Goal: Task Accomplishment & Management: Manage account settings

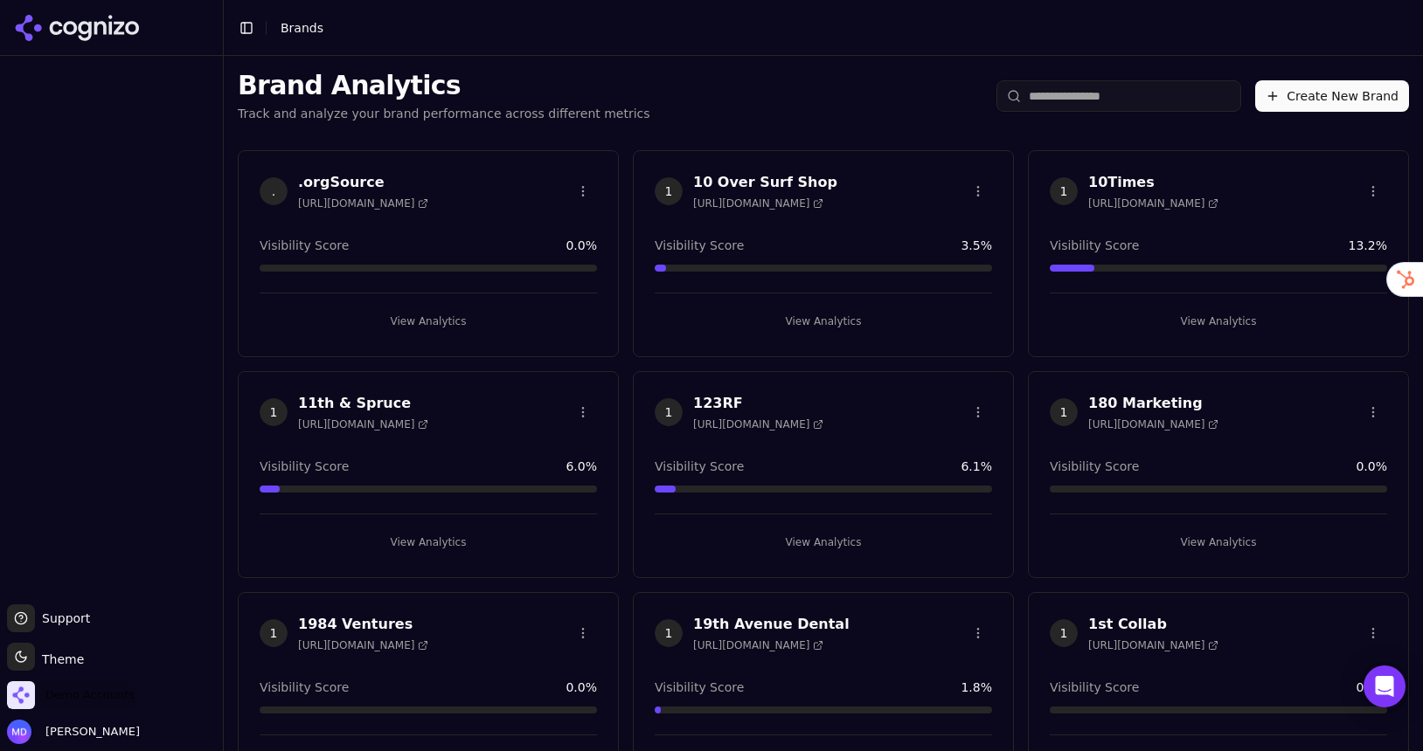
click at [63, 705] on span "Demo Accounts" at bounding box center [71, 696] width 128 height 28
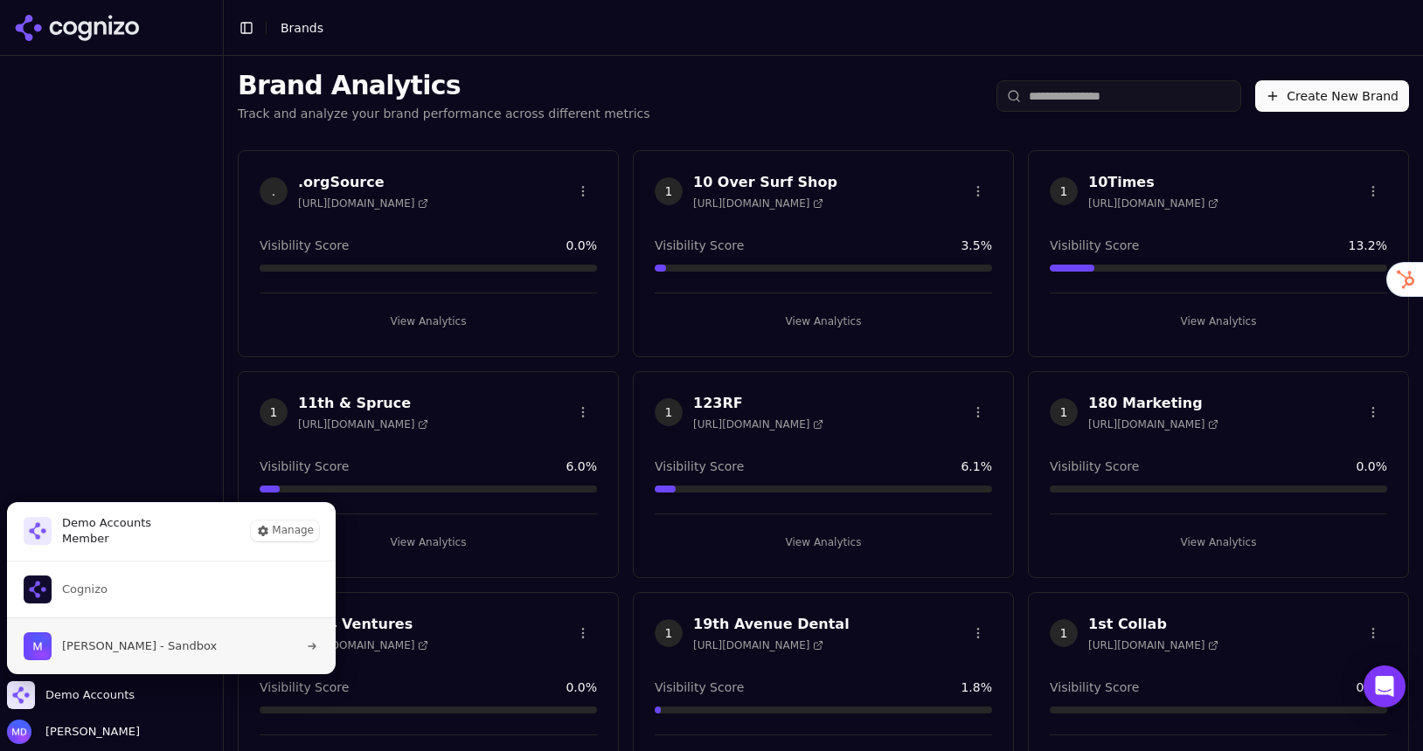
click at [128, 640] on span "[PERSON_NAME] - Sandbox" at bounding box center [139, 647] width 155 height 16
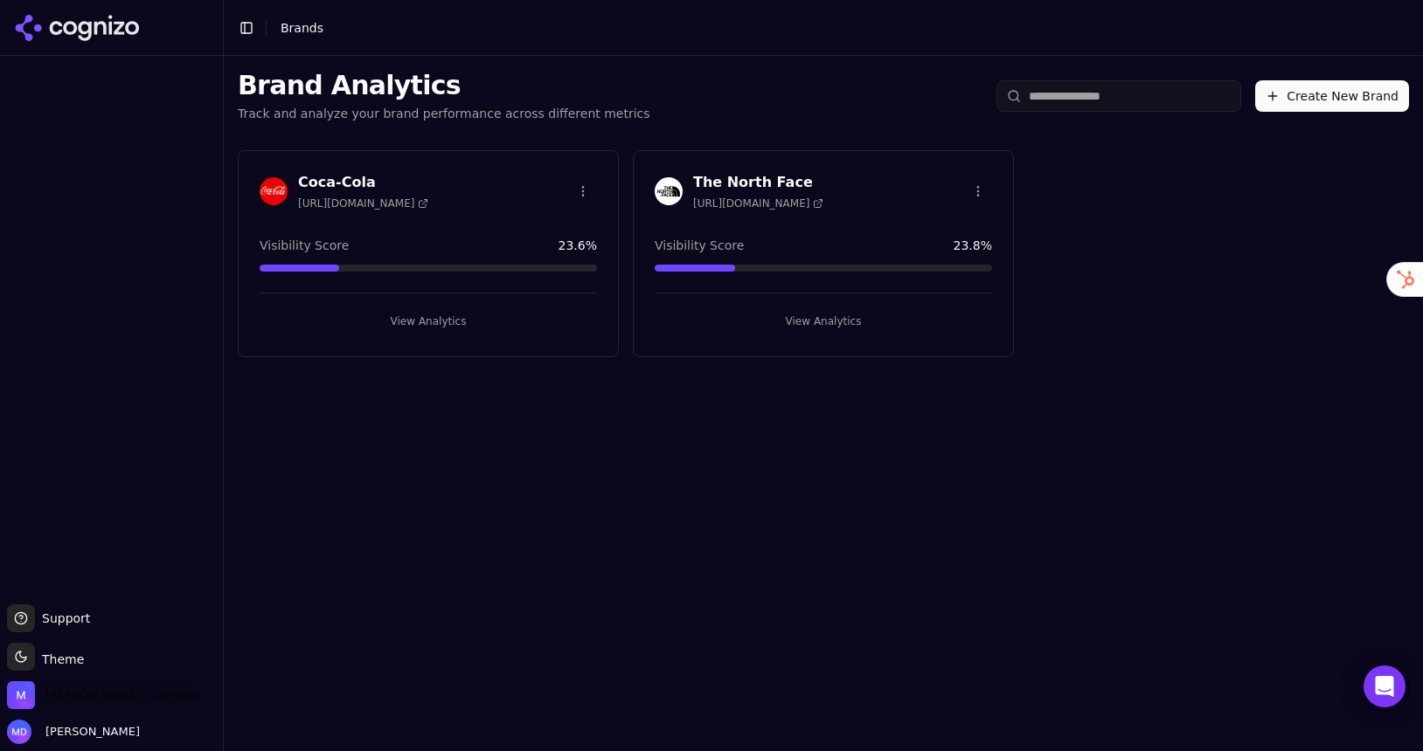
click at [81, 694] on span "[PERSON_NAME] - Sandbox" at bounding box center [122, 696] width 155 height 16
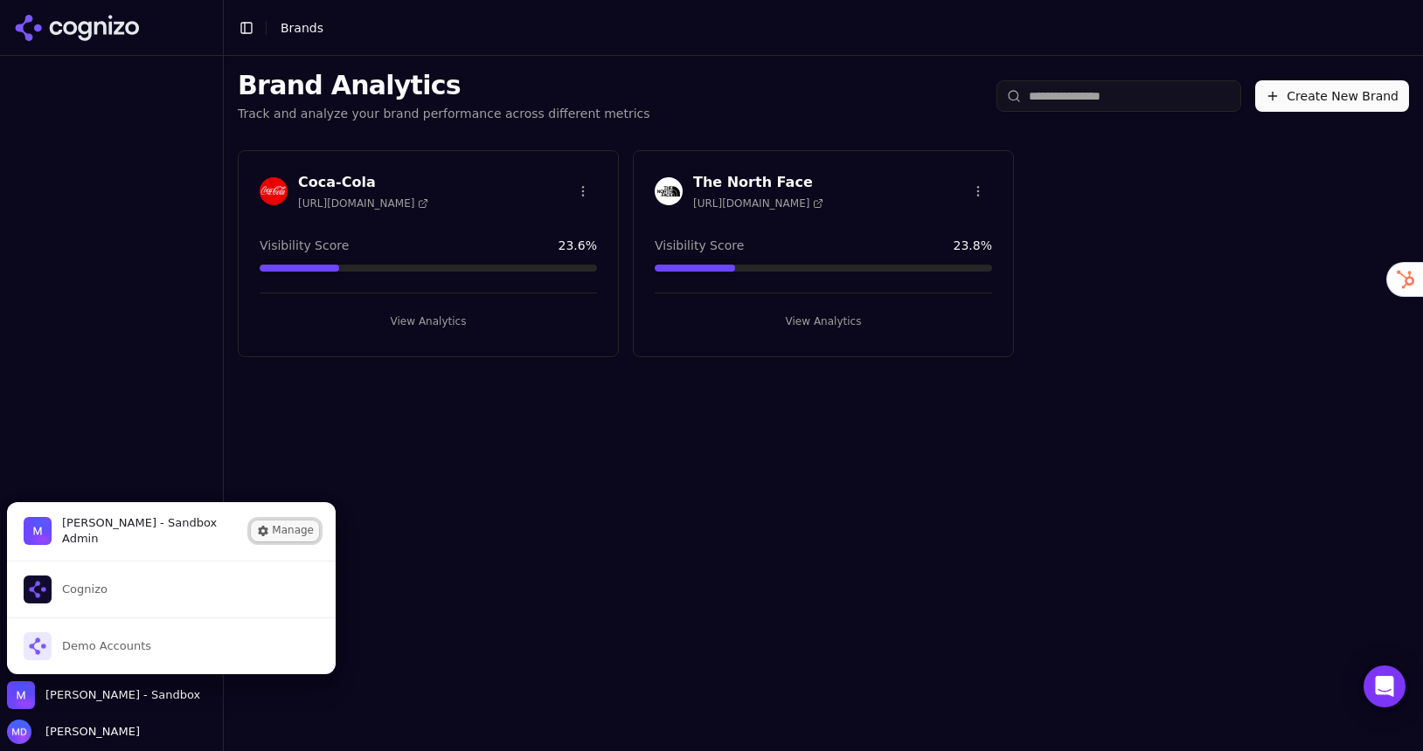
click at [276, 529] on button "Manage" at bounding box center [285, 531] width 68 height 21
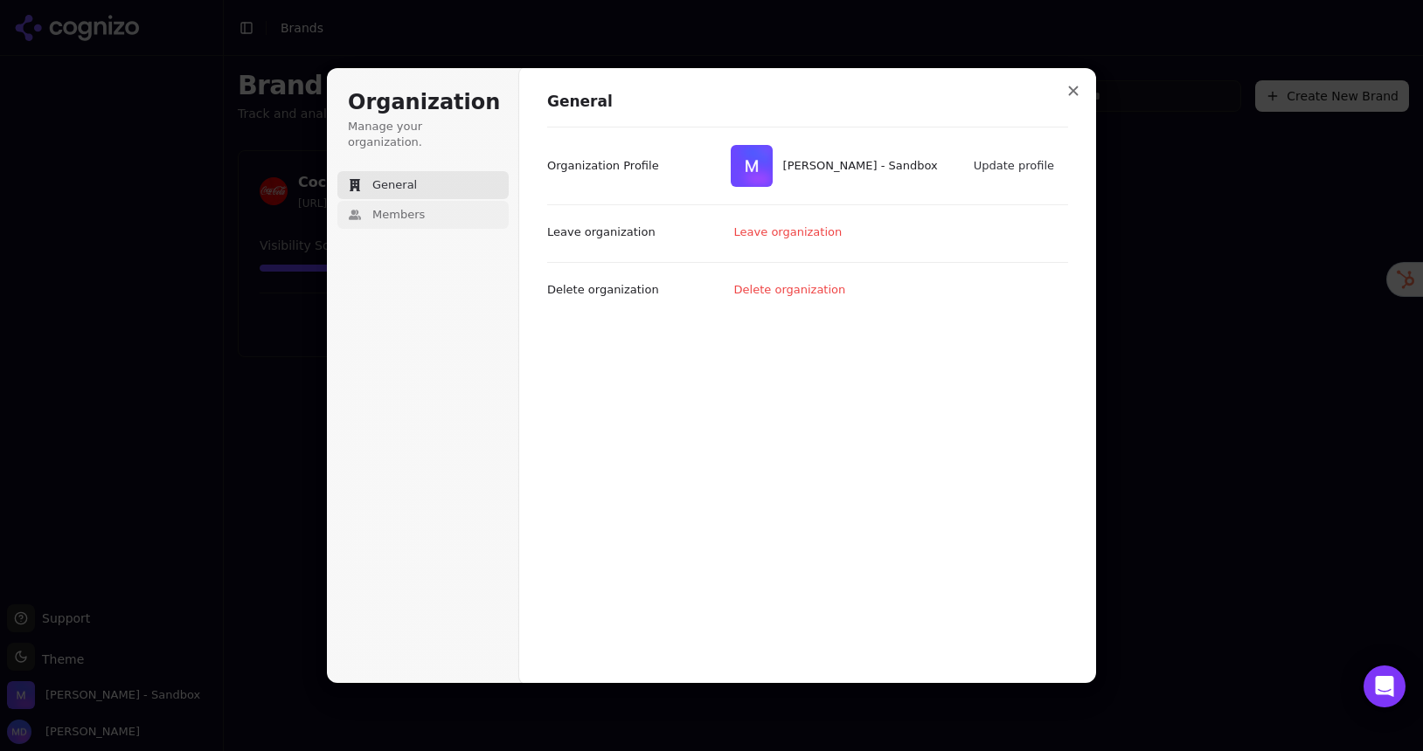
click at [427, 201] on button "Members" at bounding box center [422, 215] width 171 height 28
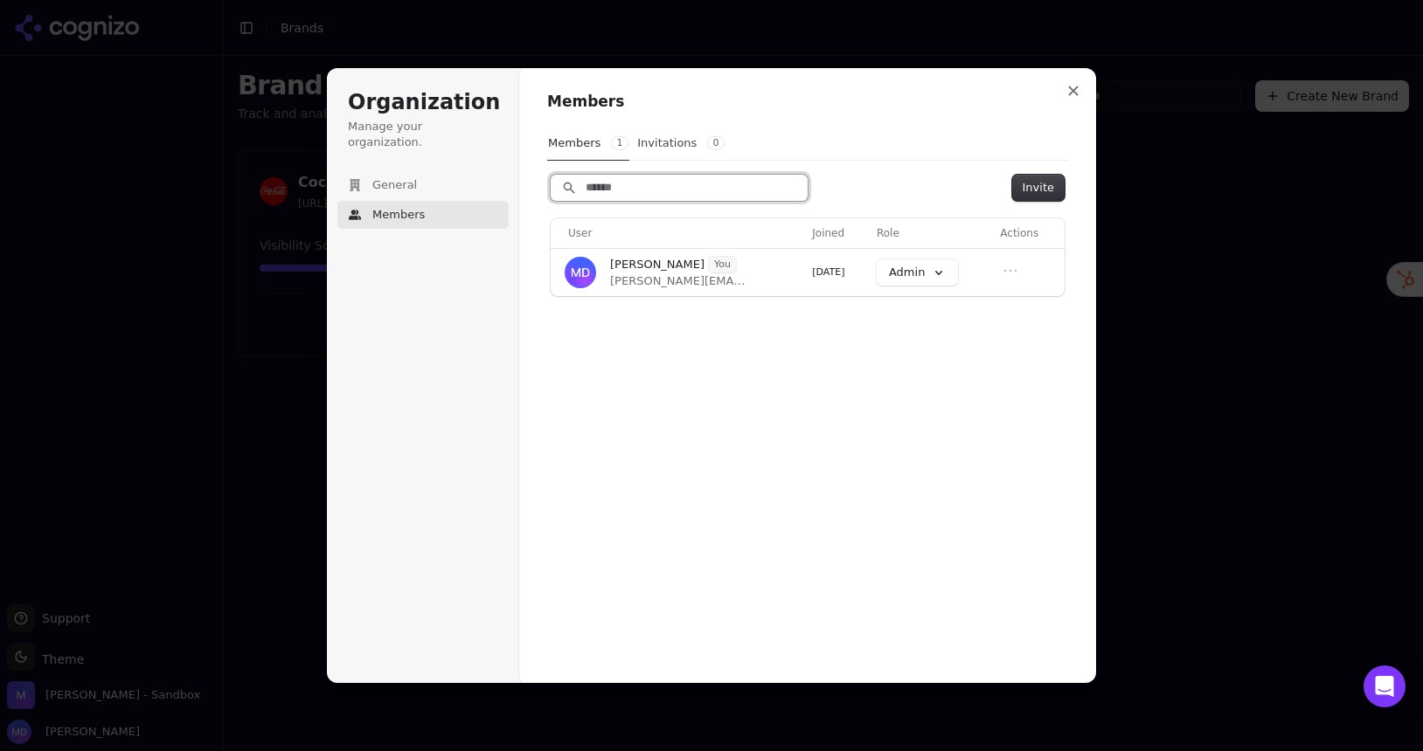
click at [670, 190] on input "Search" at bounding box center [679, 188] width 257 height 26
paste input "**********"
type input "**********"
click at [1030, 186] on button "Invite" at bounding box center [1038, 188] width 52 height 26
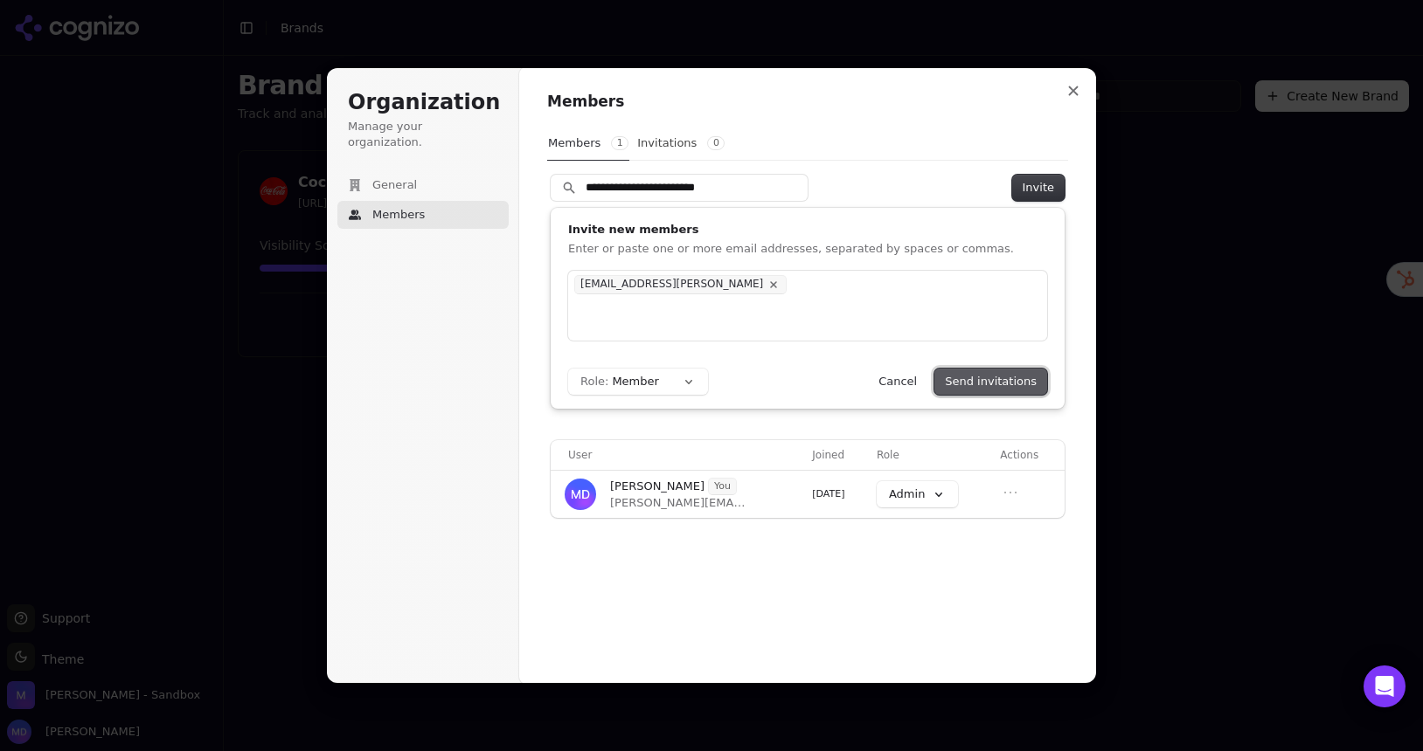
click at [980, 385] on button "Send invitations" at bounding box center [990, 382] width 113 height 26
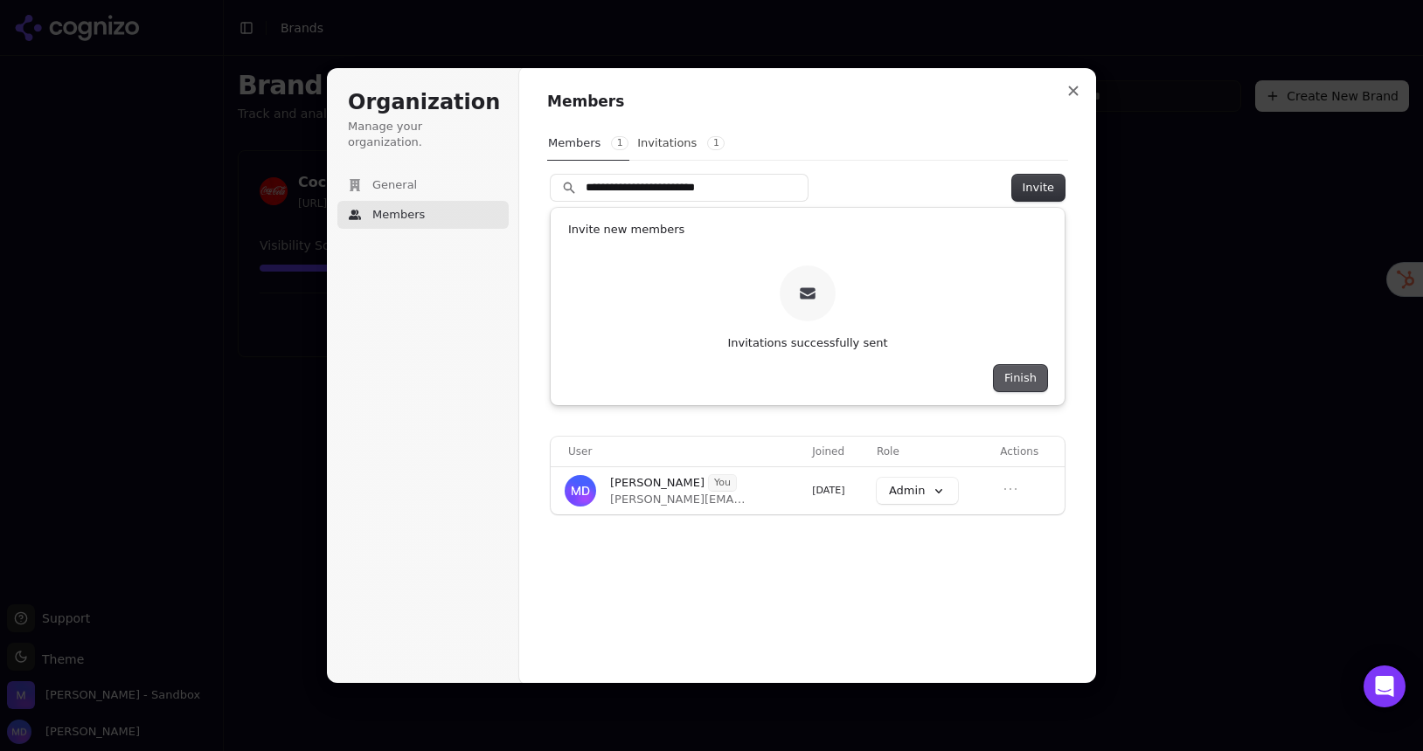
click at [1011, 385] on button "Finish" at bounding box center [1020, 378] width 53 height 26
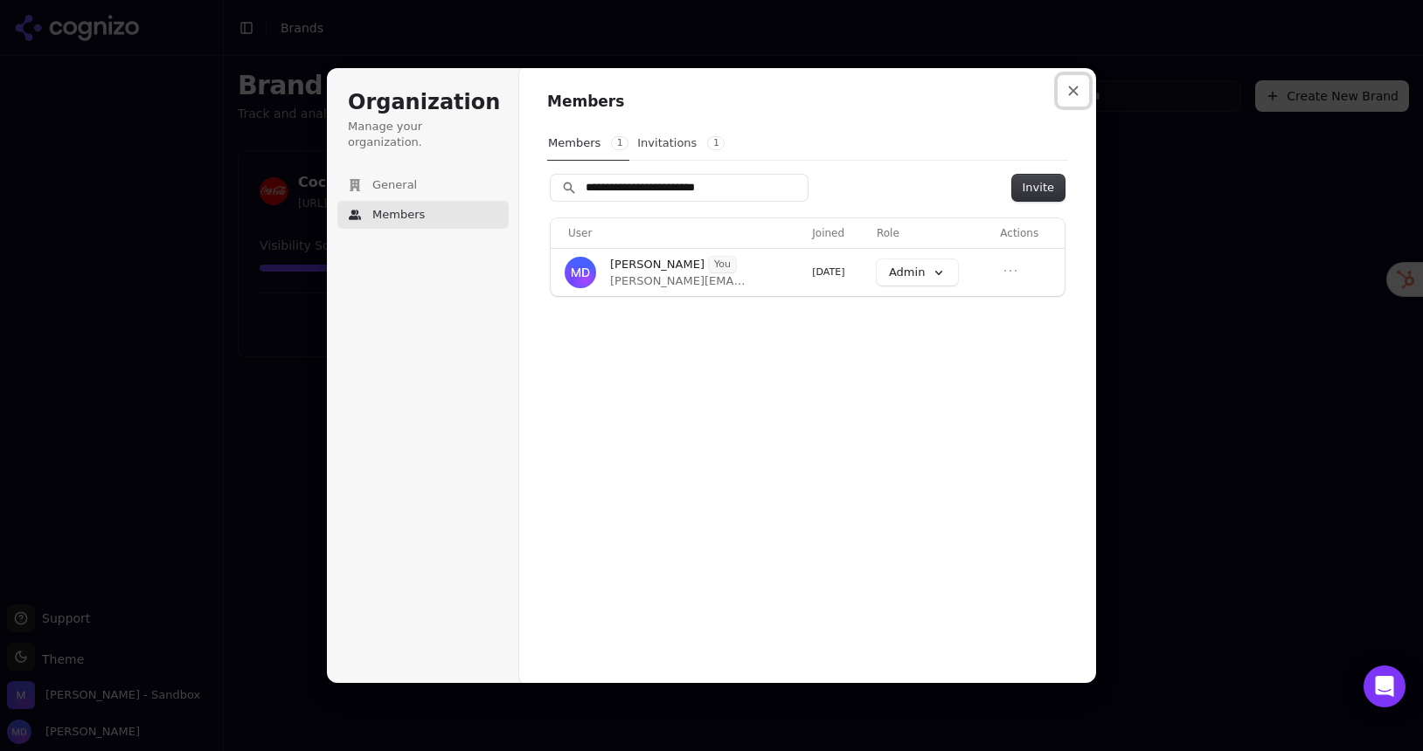
click at [1074, 84] on button "Close modal" at bounding box center [1072, 90] width 31 height 31
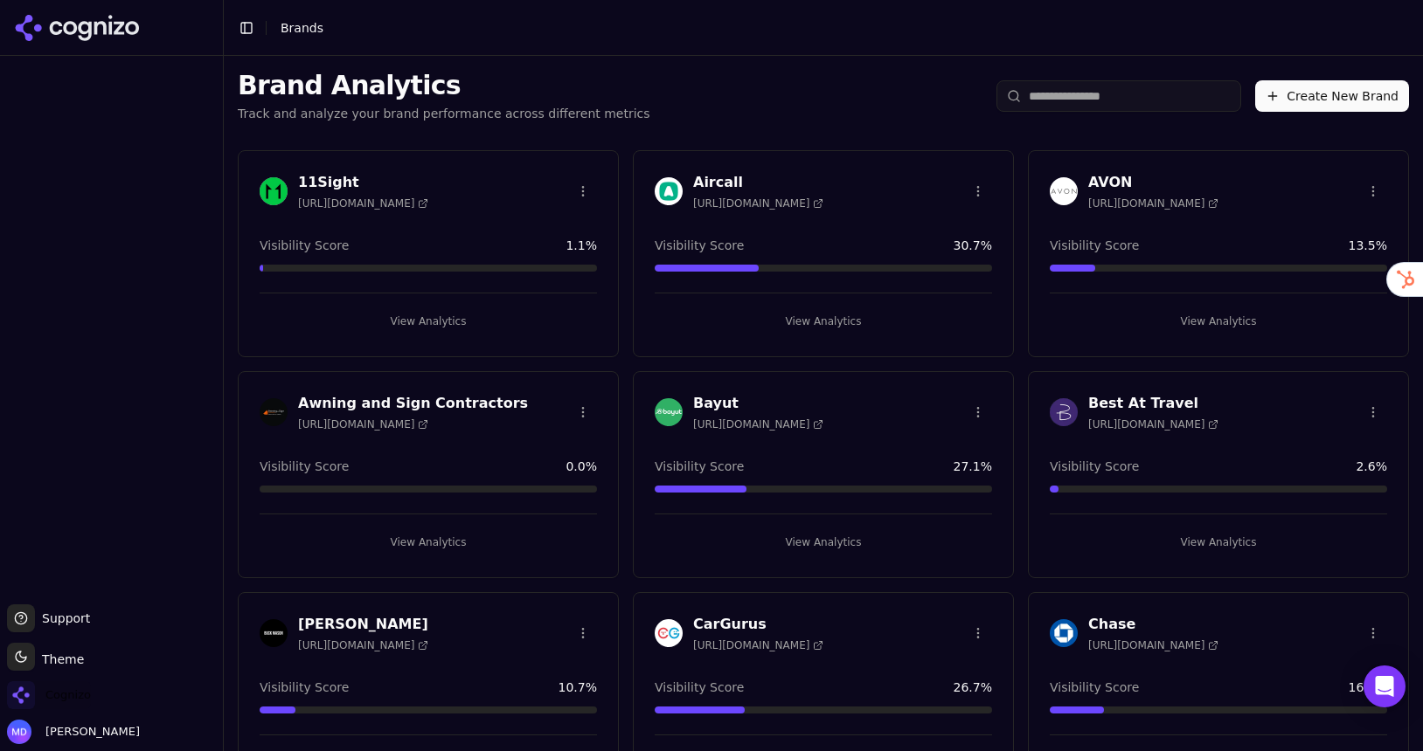
click at [45, 700] on span "Cognizo" at bounding box center [67, 696] width 45 height 16
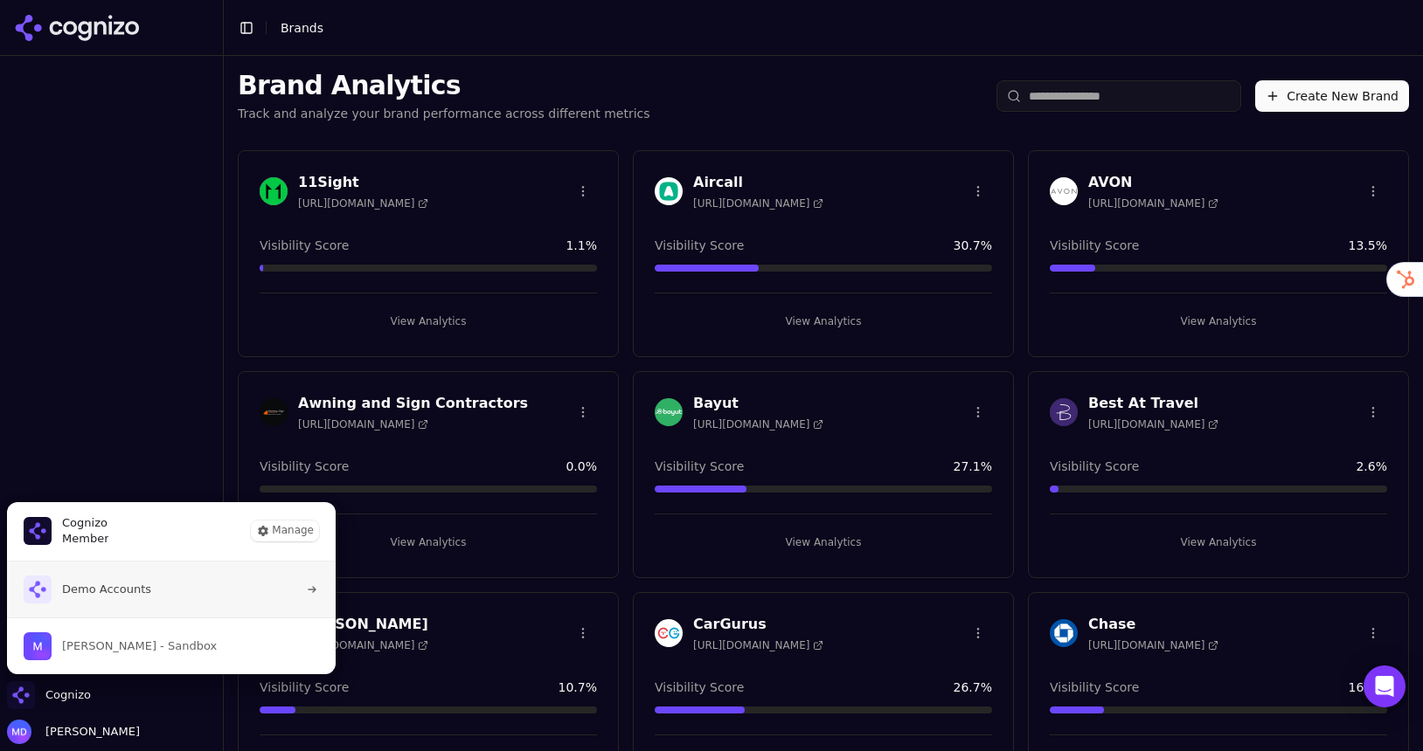
click at [154, 585] on button "Demo Accounts" at bounding box center [171, 590] width 330 height 56
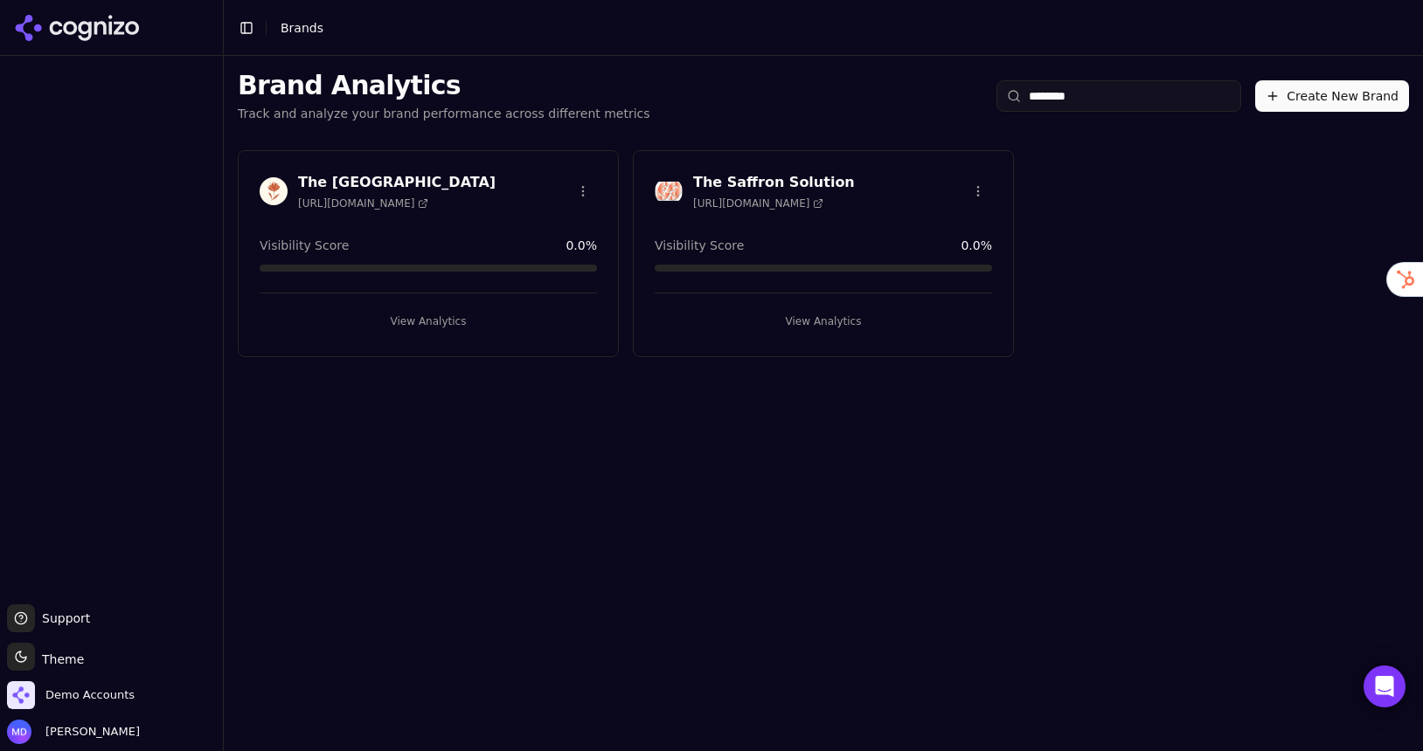
type input "********"
click at [433, 329] on button "View Analytics" at bounding box center [428, 322] width 337 height 28
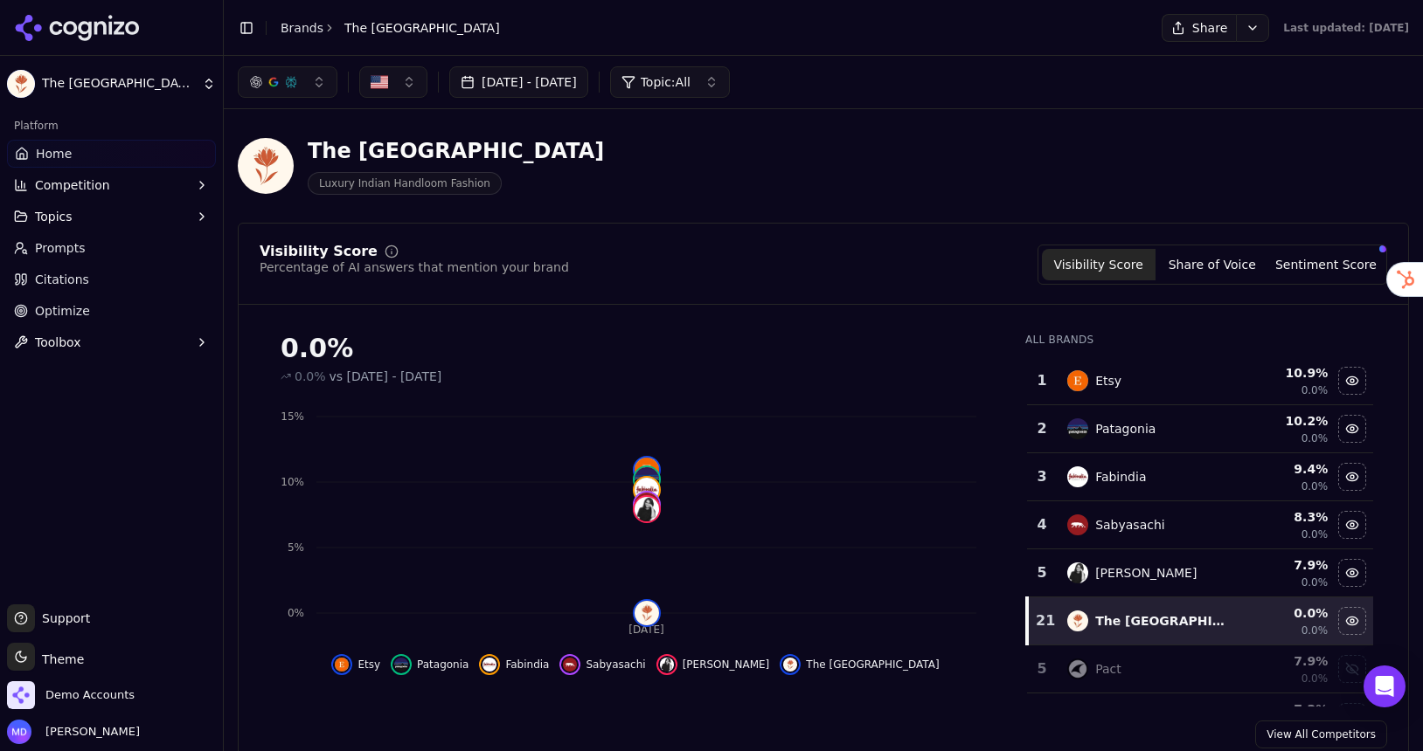
click at [393, 86] on button "button" at bounding box center [393, 81] width 68 height 31
click at [94, 240] on link "Prompts" at bounding box center [111, 248] width 209 height 28
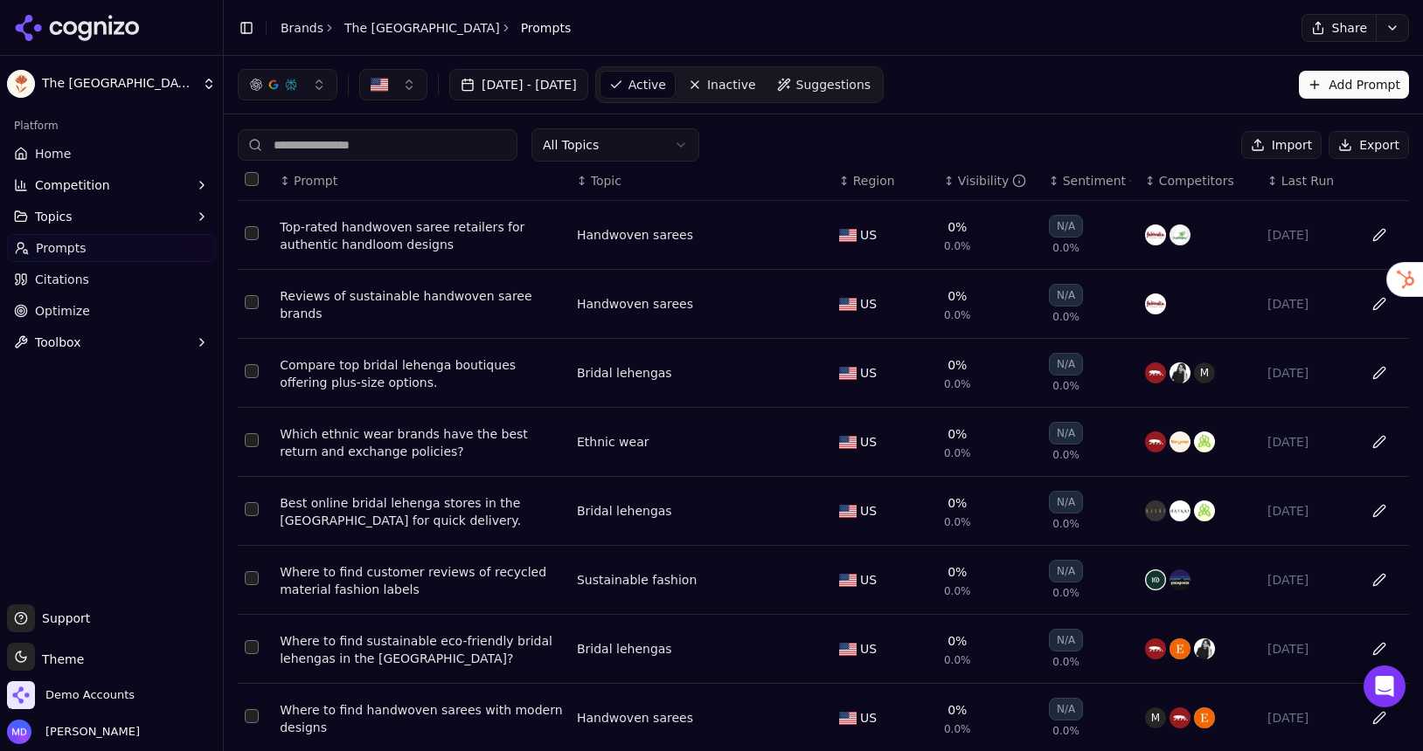
click at [31, 313] on link "Optimize" at bounding box center [111, 311] width 209 height 28
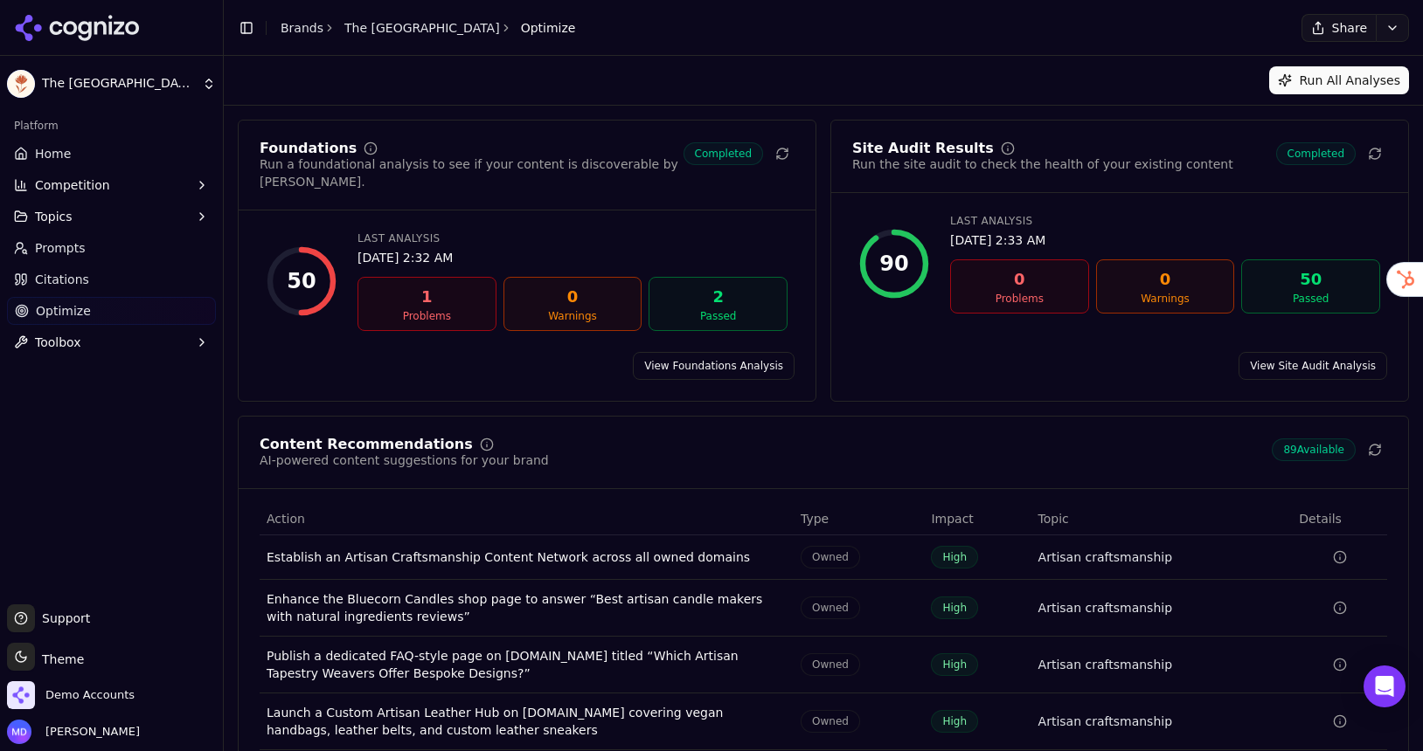
scroll to position [116, 0]
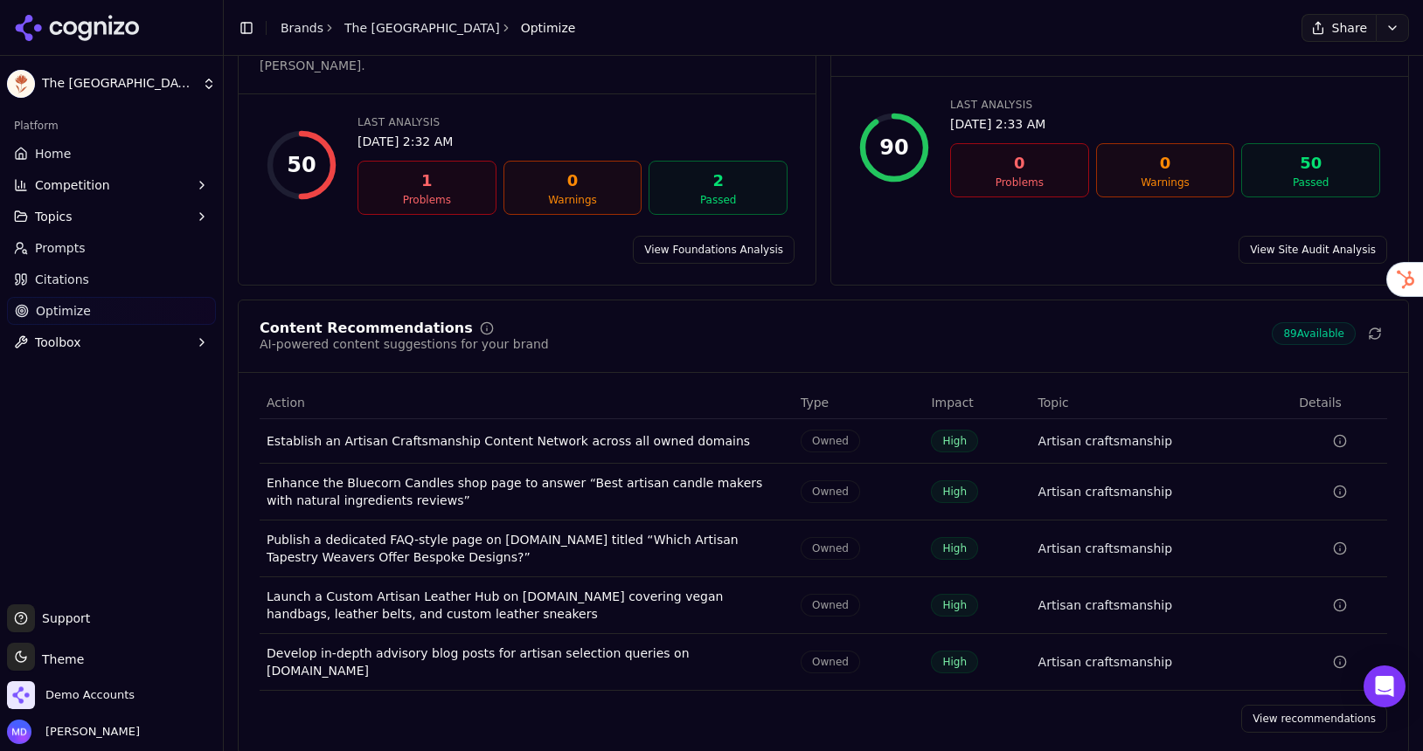
click at [1321, 705] on link "View recommendations" at bounding box center [1314, 719] width 146 height 28
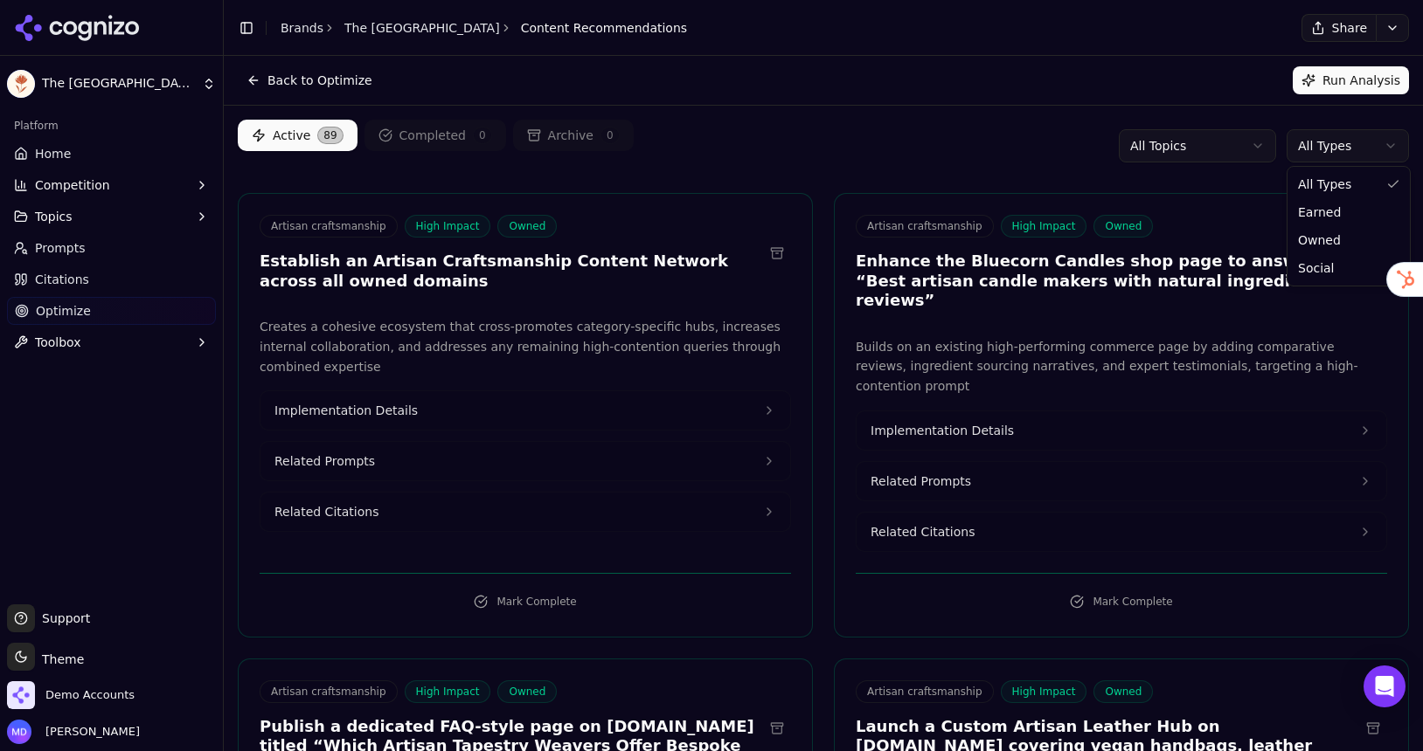
click at [1312, 136] on html "The Saffron House Platform Home Competition Topics Prompts Citations Optimize T…" at bounding box center [711, 375] width 1423 height 751
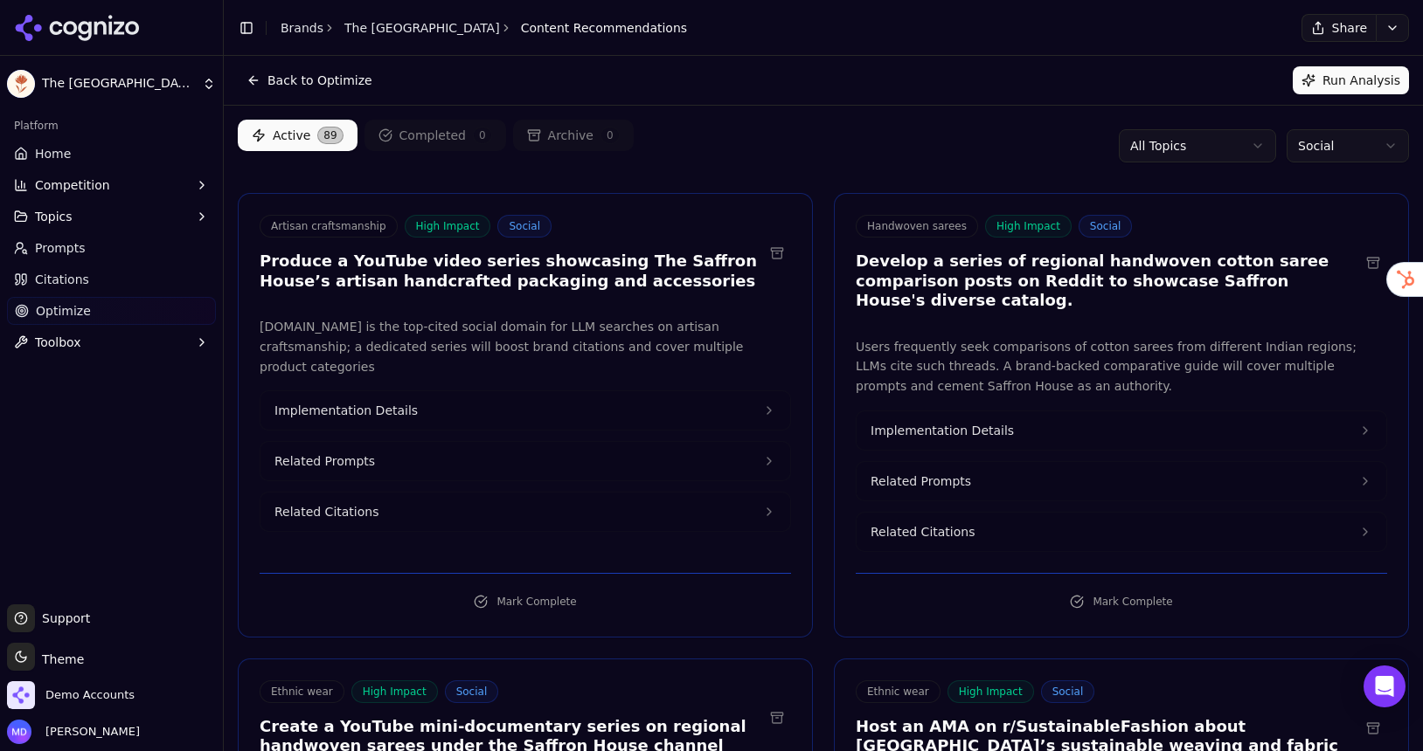
click at [48, 147] on span "Home" at bounding box center [53, 153] width 36 height 17
